Goal: Task Accomplishment & Management: Manage account settings

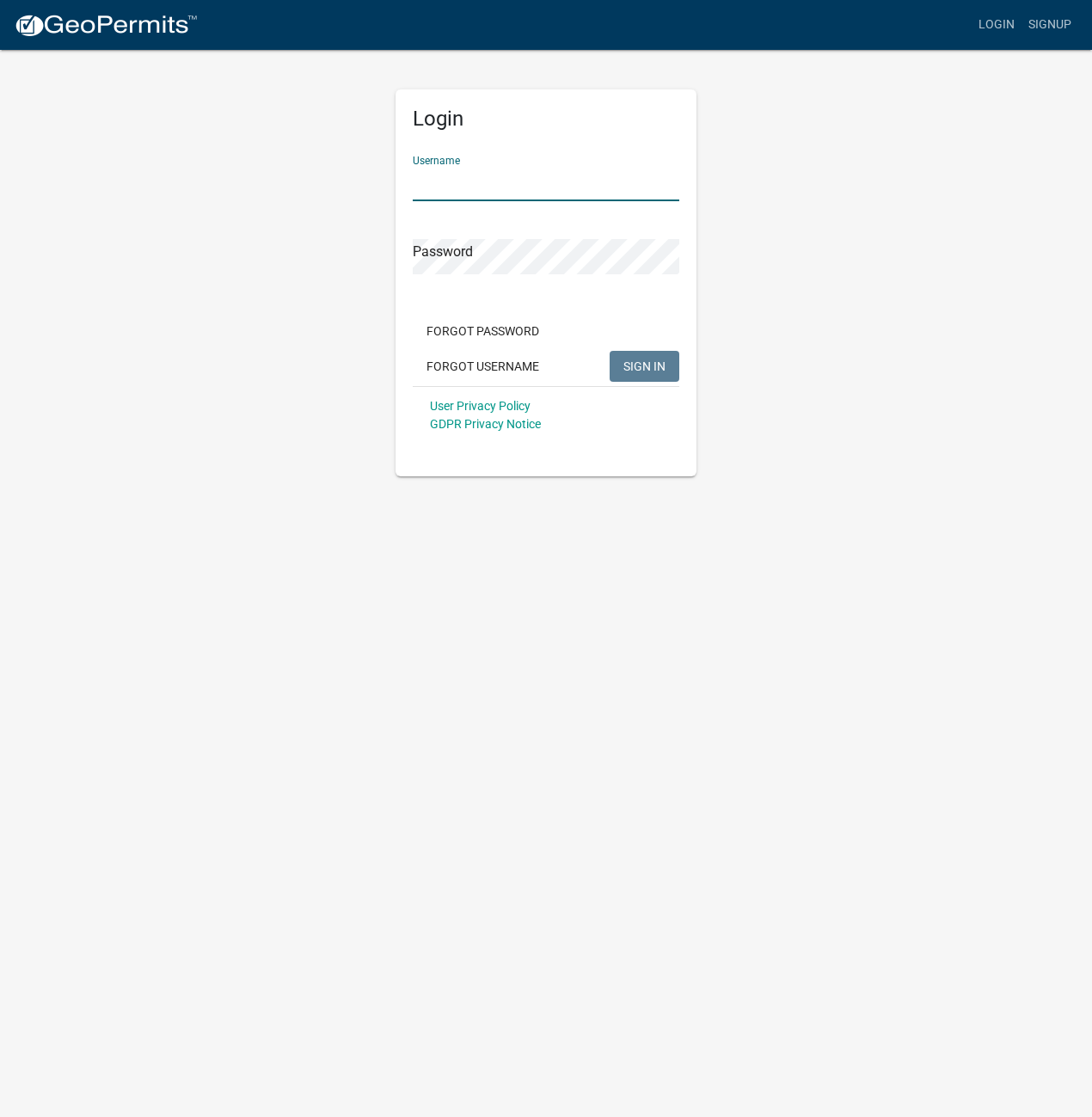
click at [457, 186] on input "Username" at bounding box center [546, 183] width 267 height 35
type input "AhlgrenLaw"
click at [643, 376] on button "SIGN IN" at bounding box center [645, 366] width 70 height 31
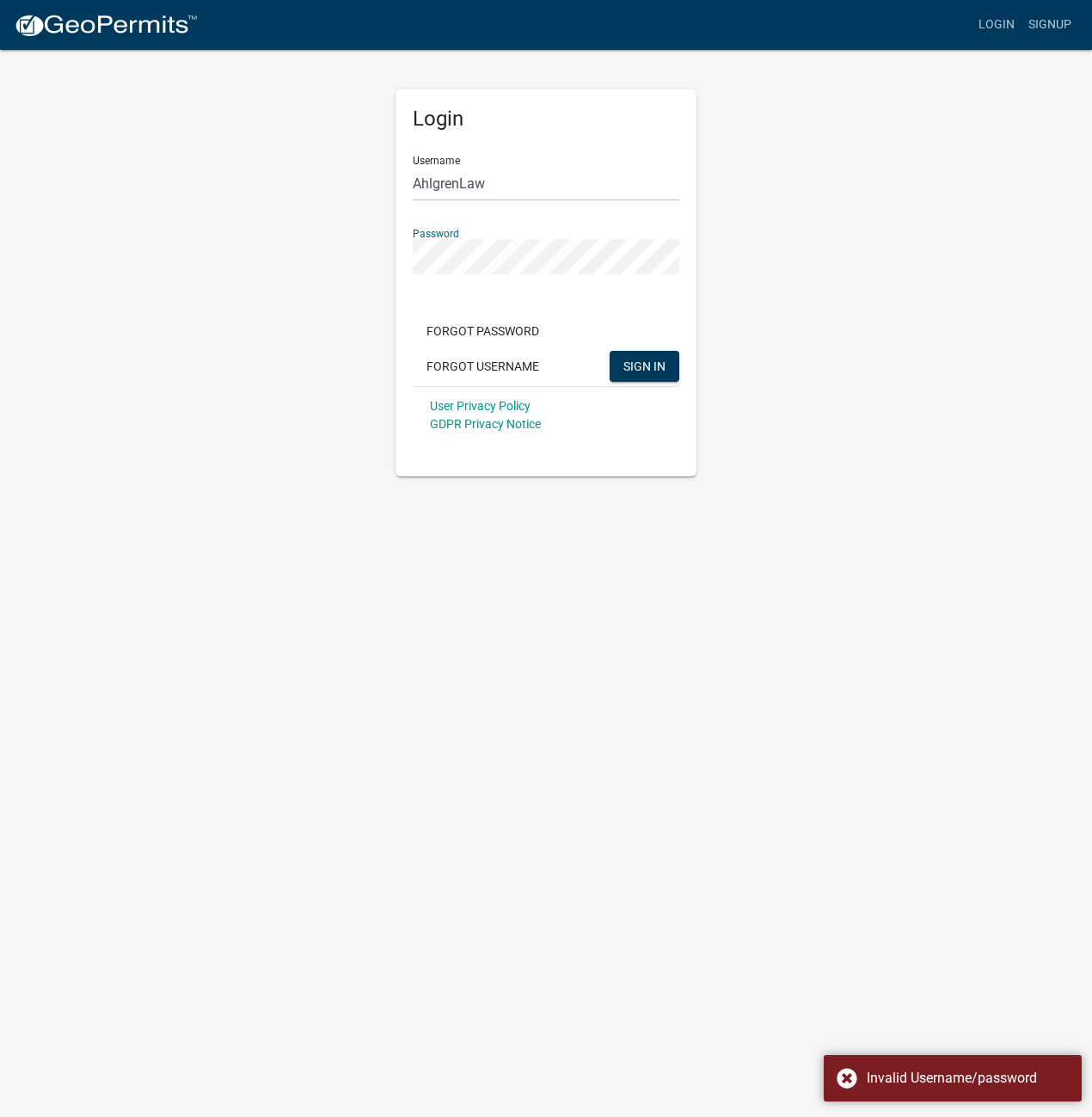
click at [352, 266] on div "Login Username AhlgrenLaw Password Forgot Password Forgot Username SIGN IN User…" at bounding box center [546, 262] width 981 height 428
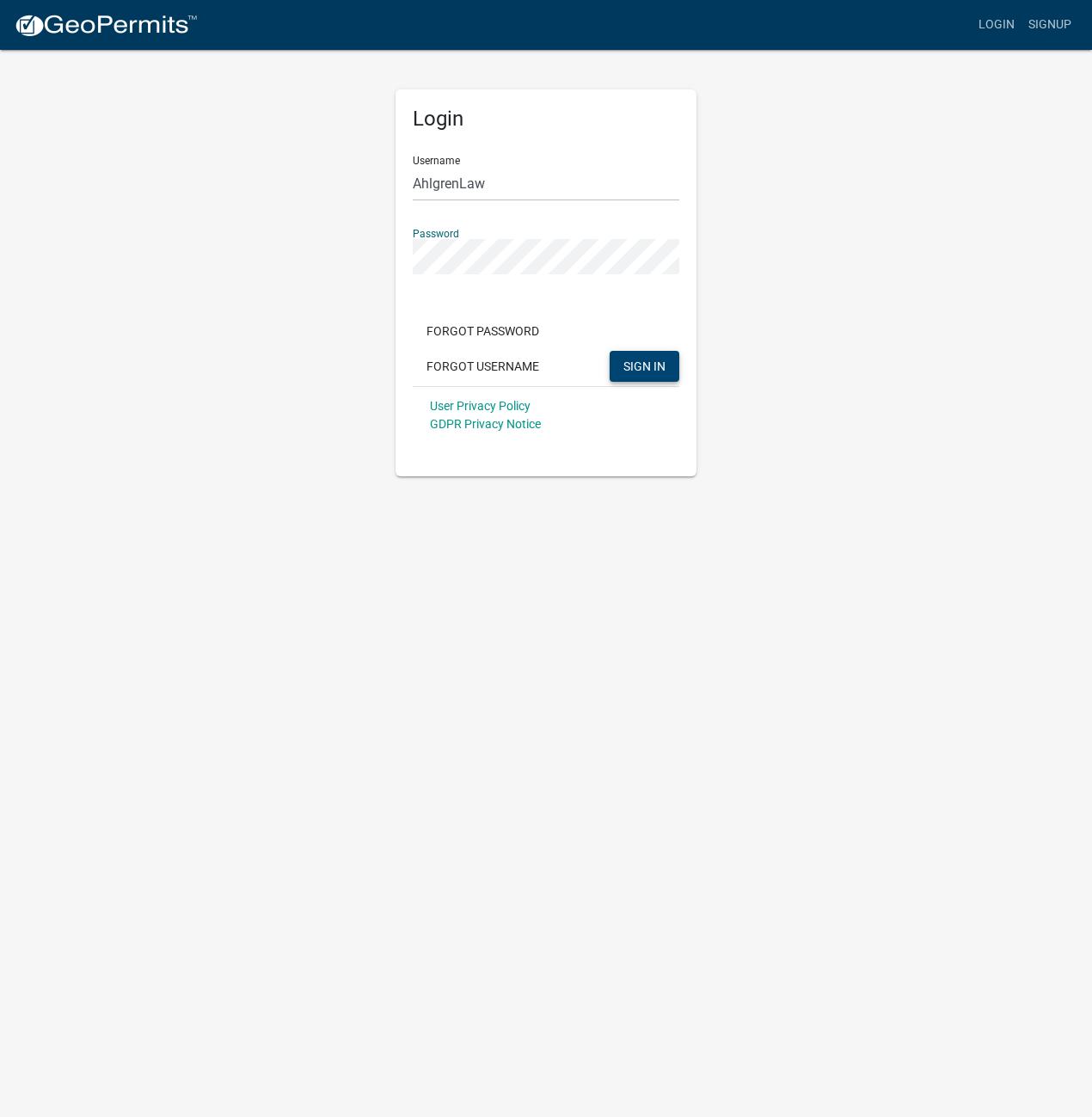
click at [643, 359] on span "SIGN IN" at bounding box center [644, 365] width 42 height 14
click at [227, 250] on div "Login Username AhlgrenLaw Password Forgot Password Forgot Username SIGN IN User…" at bounding box center [546, 262] width 981 height 428
click at [333, 660] on body "Internet Explorer does NOT work with GeoPermits. Get a new browser for more sec…" at bounding box center [546, 558] width 1092 height 1117
click at [631, 367] on span "SIGN IN" at bounding box center [644, 365] width 42 height 14
click at [316, 226] on div "Login Username AhlgrenLaw Password Forgot Password Forgot Username SIGN IN User…" at bounding box center [546, 262] width 981 height 428
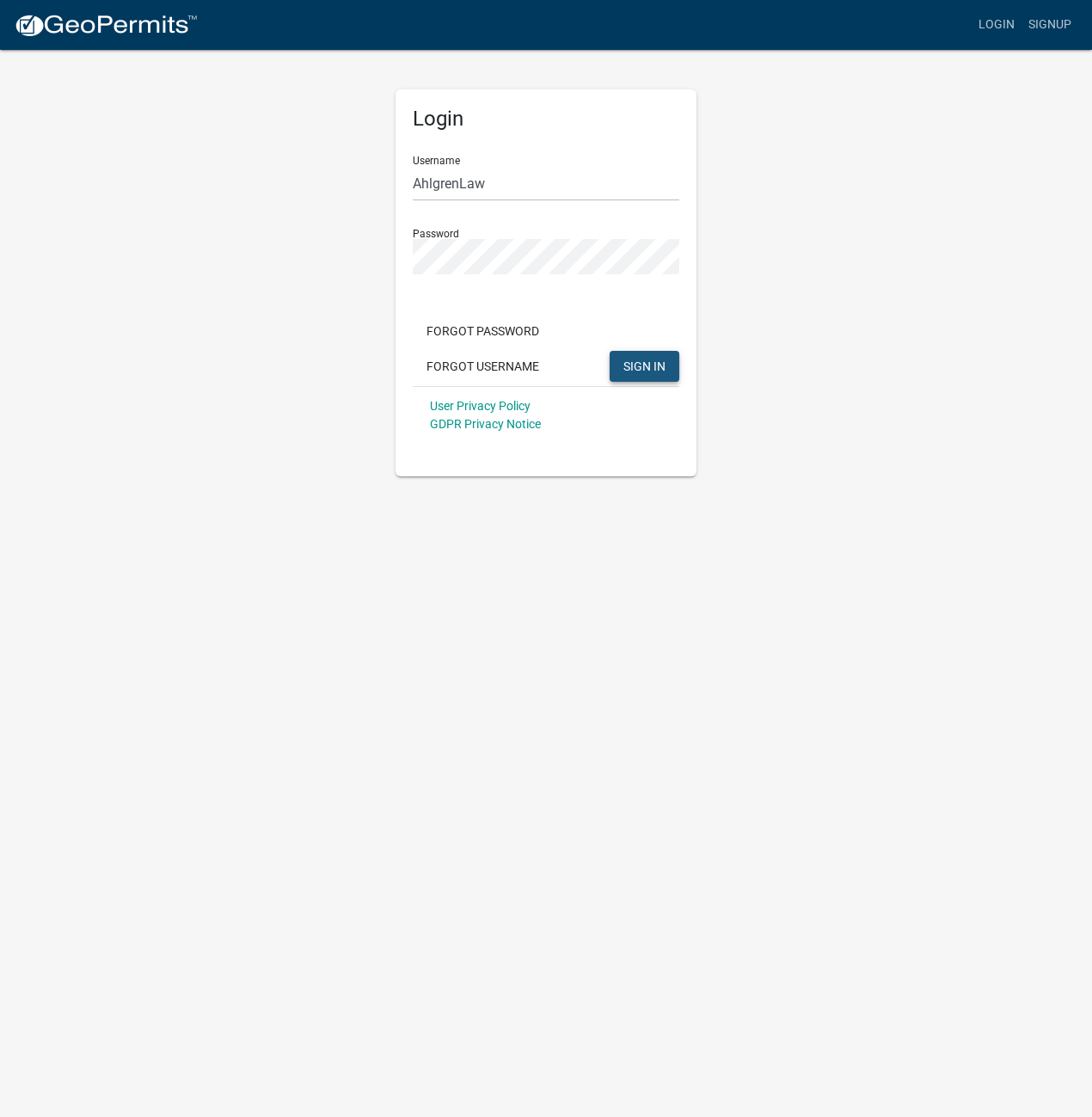
click at [658, 372] on span "SIGN IN" at bounding box center [644, 365] width 42 height 14
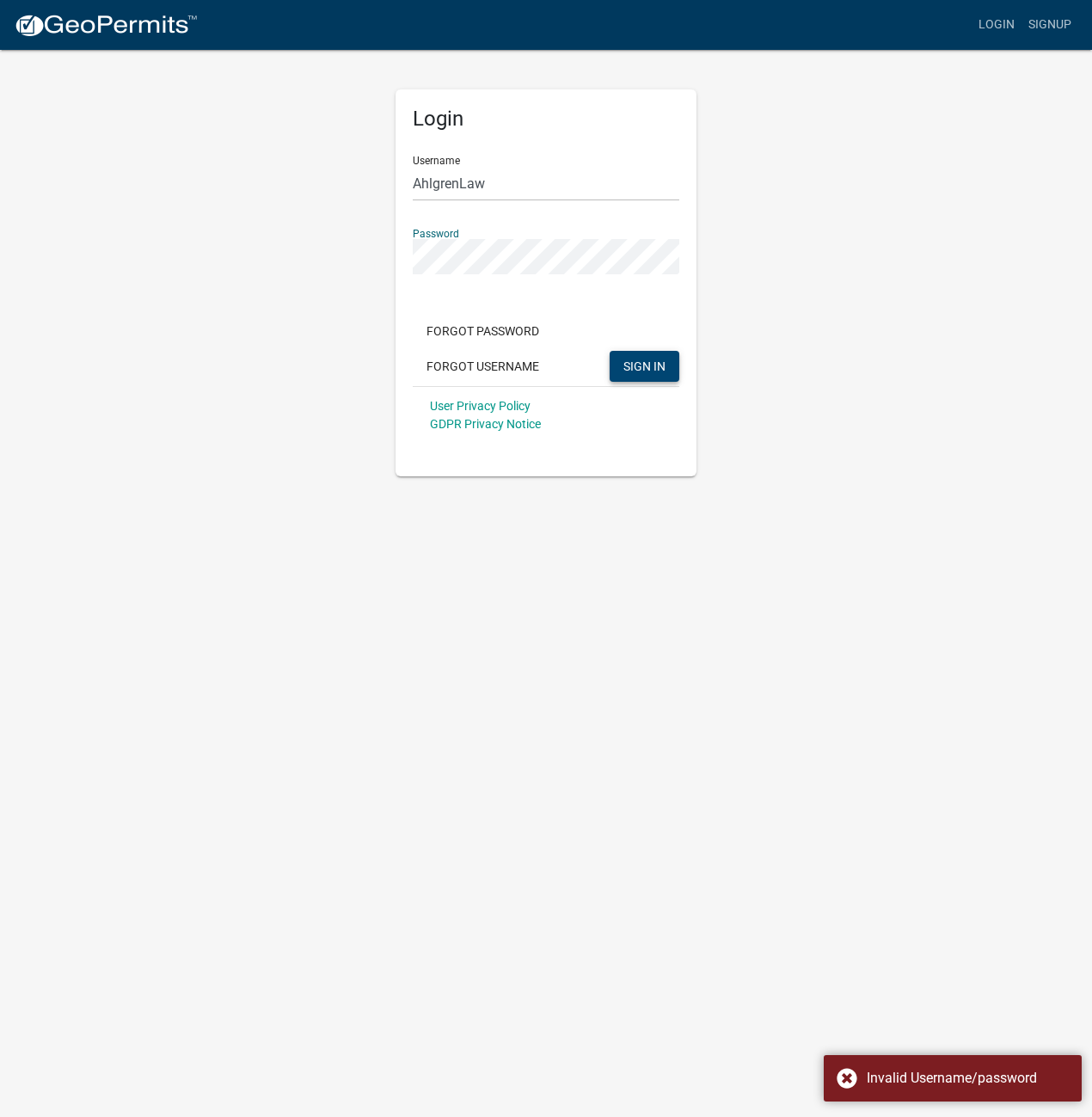
click at [316, 239] on div "Login Username AhlgrenLaw Password Forgot Password Forgot Username SIGN IN User…" at bounding box center [546, 262] width 981 height 428
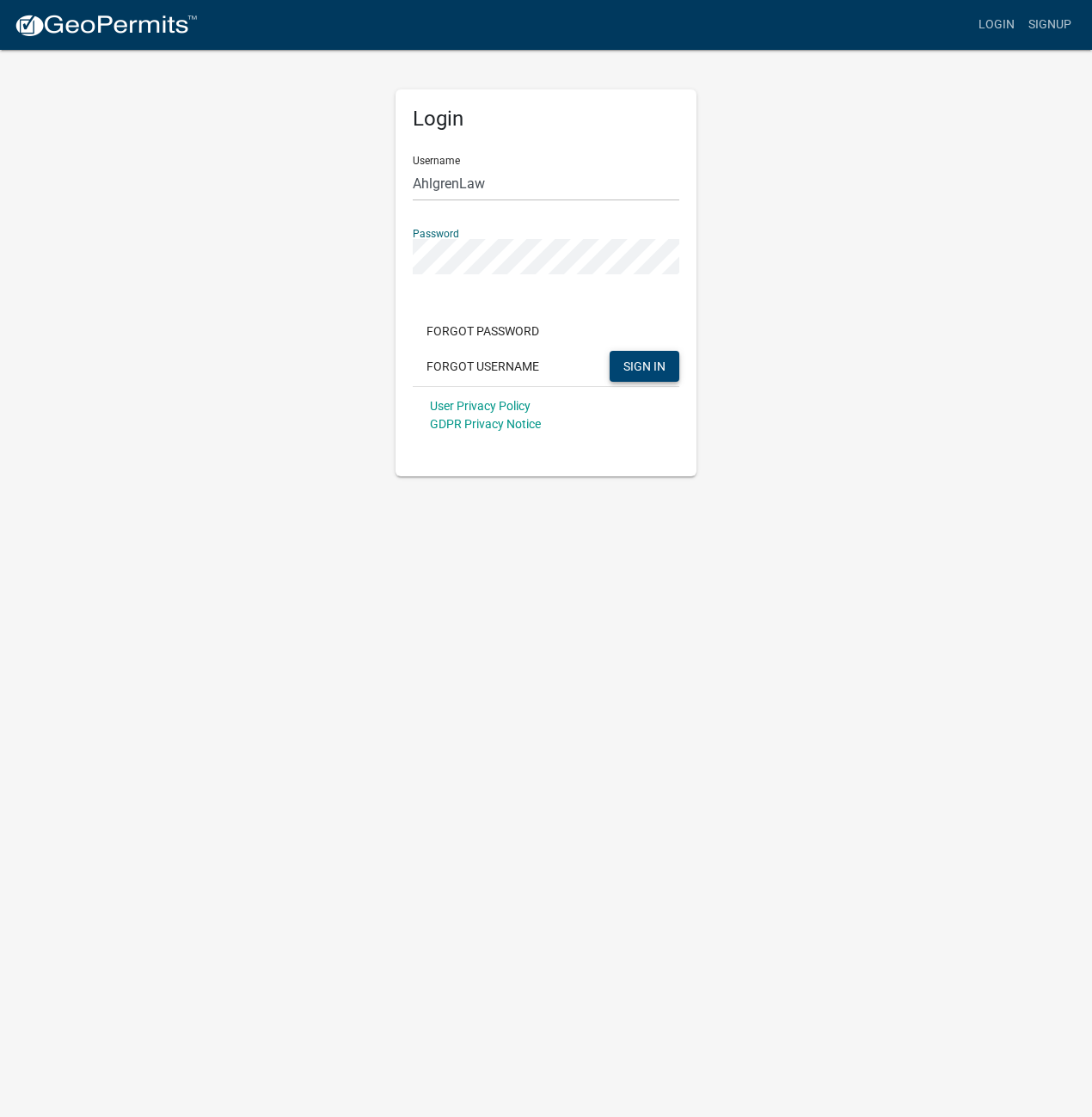
click at [620, 369] on button "SIGN IN" at bounding box center [645, 366] width 70 height 31
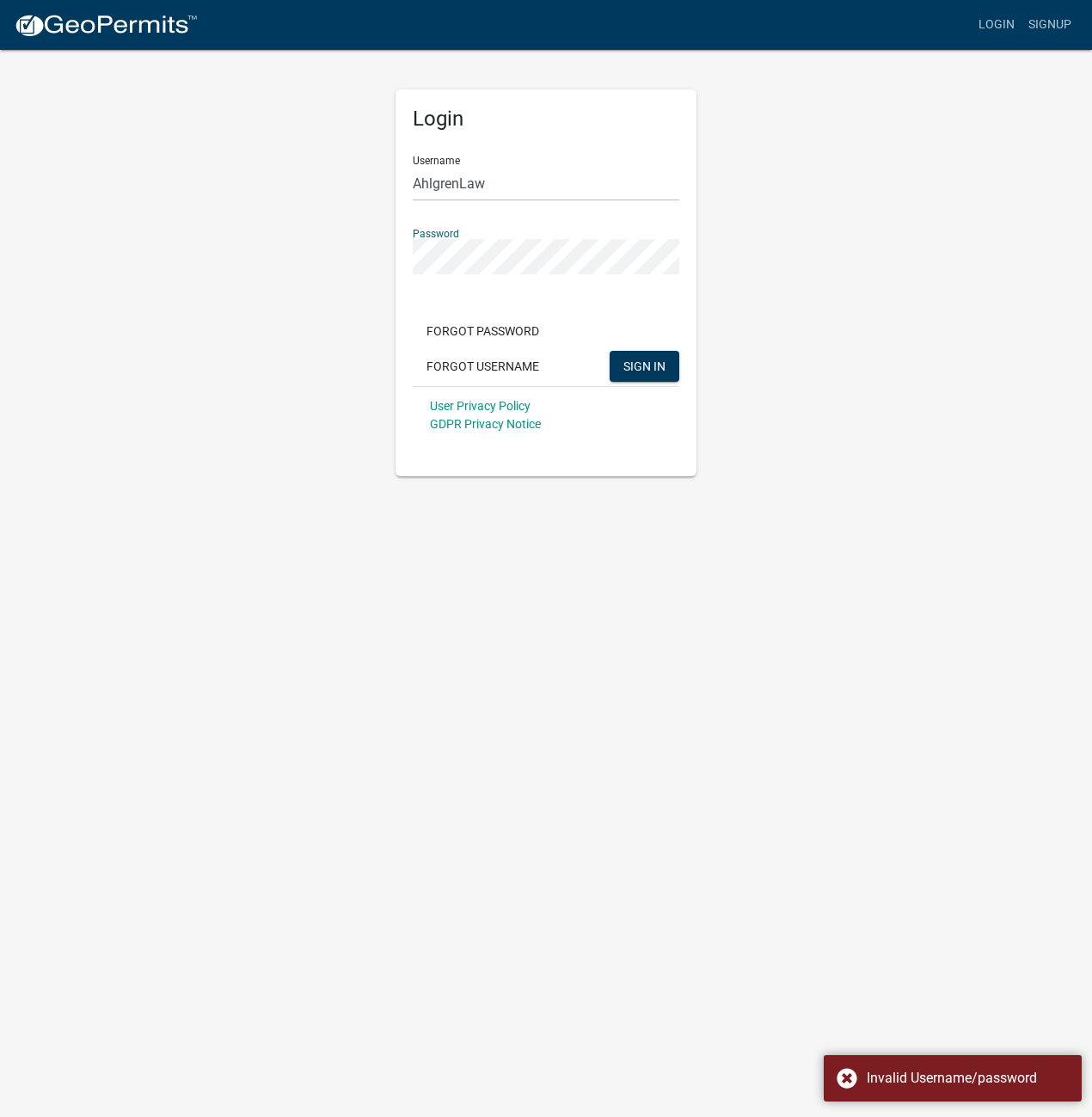
click at [323, 236] on div "Login Username AhlgrenLaw Password Forgot Password Forgot Username SIGN IN User…" at bounding box center [546, 262] width 981 height 428
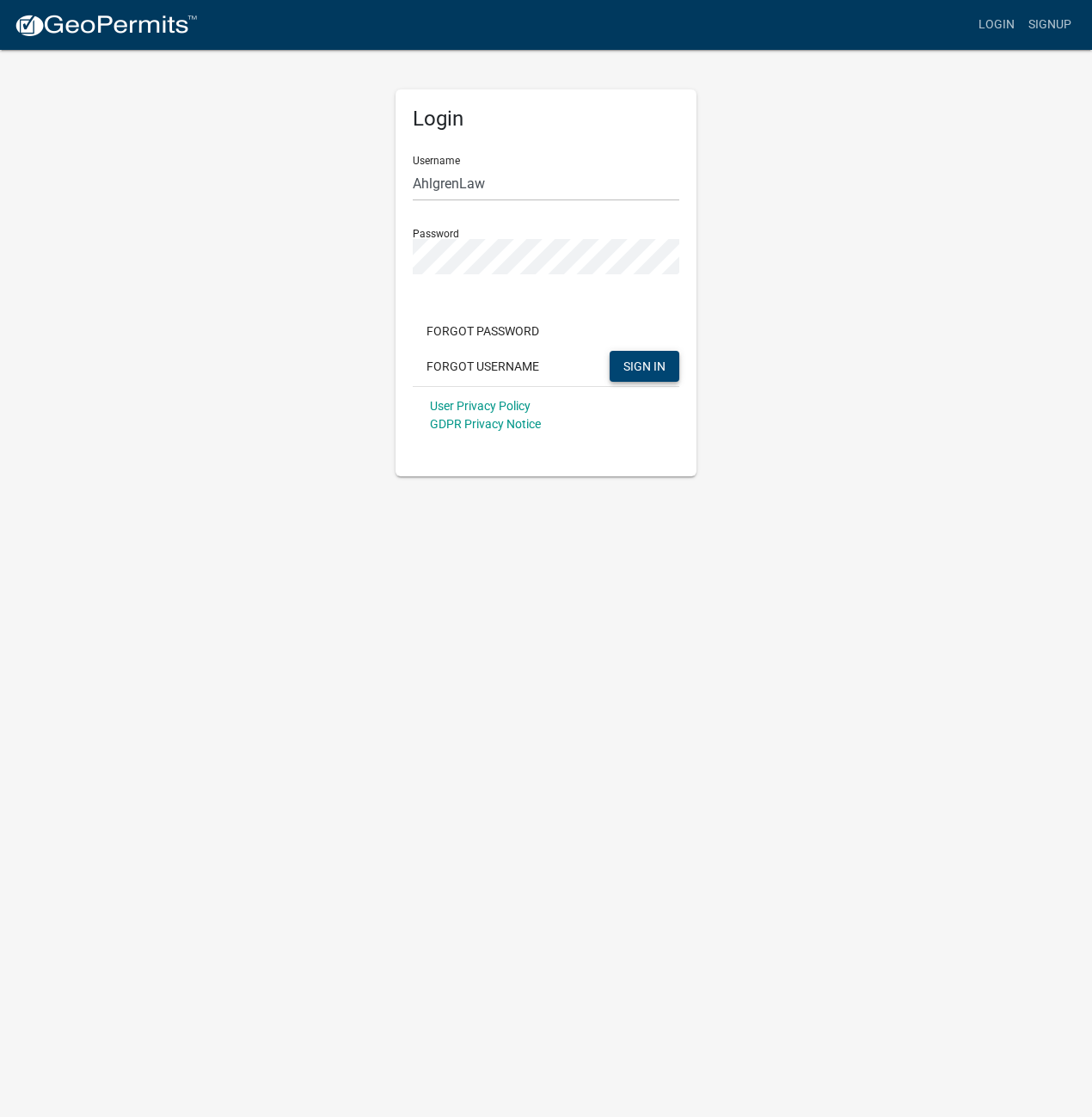
click at [636, 374] on button "SIGN IN" at bounding box center [645, 366] width 70 height 31
